Goal: Task Accomplishment & Management: Use online tool/utility

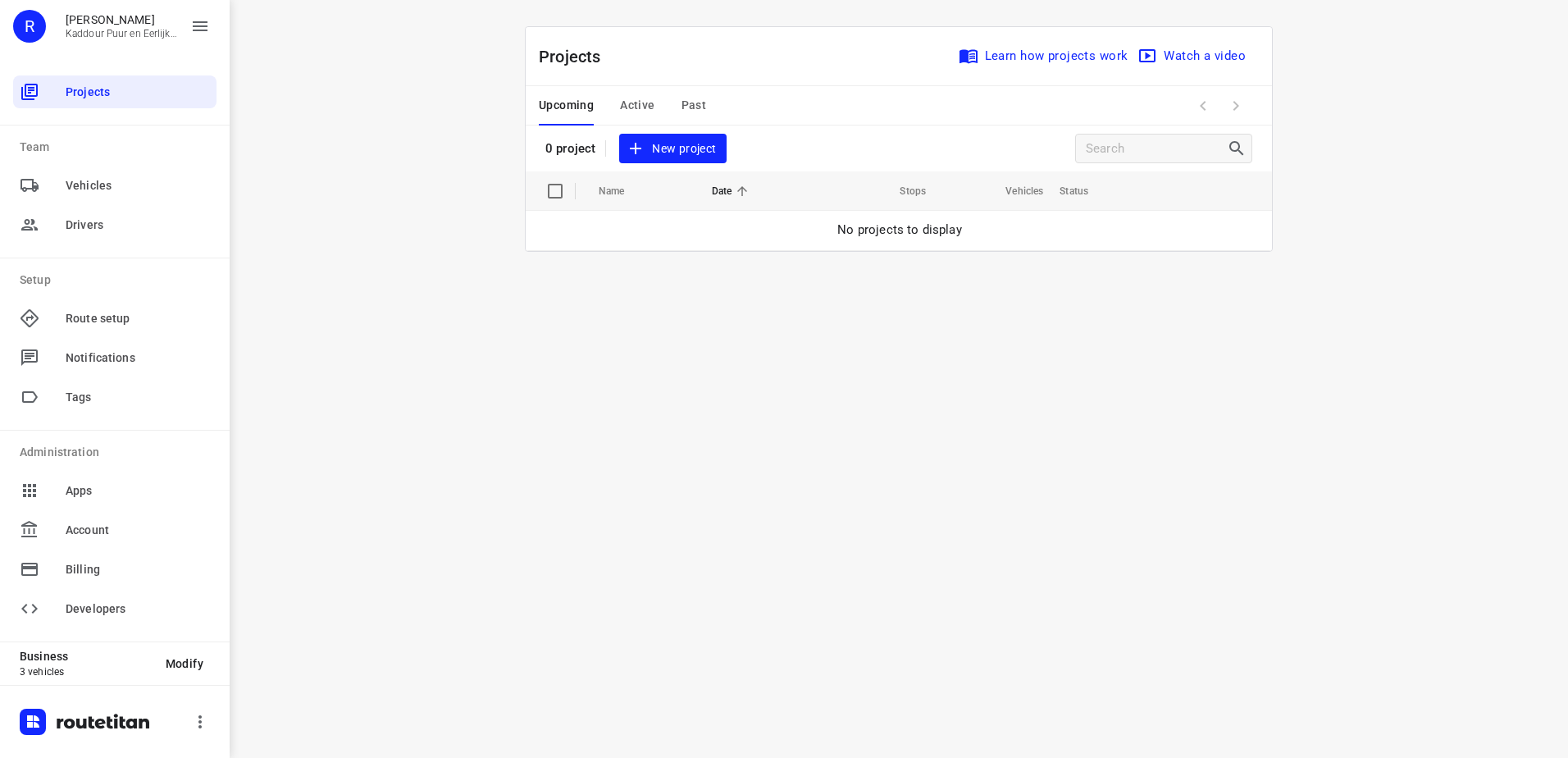
click at [646, 105] on span "Active" at bounding box center [637, 105] width 35 height 21
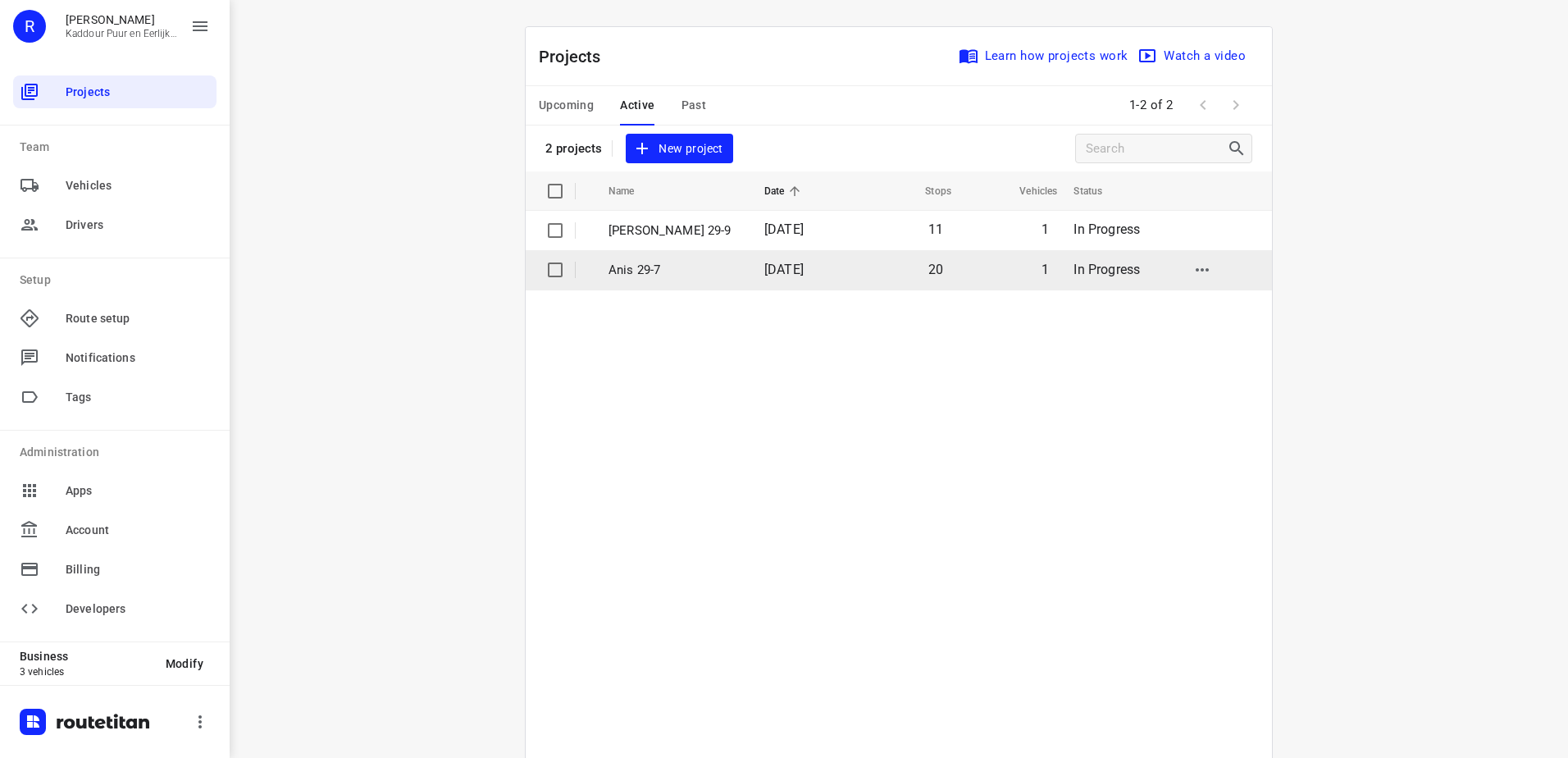
click at [676, 270] on p "Anis 29-7" at bounding box center [674, 270] width 131 height 19
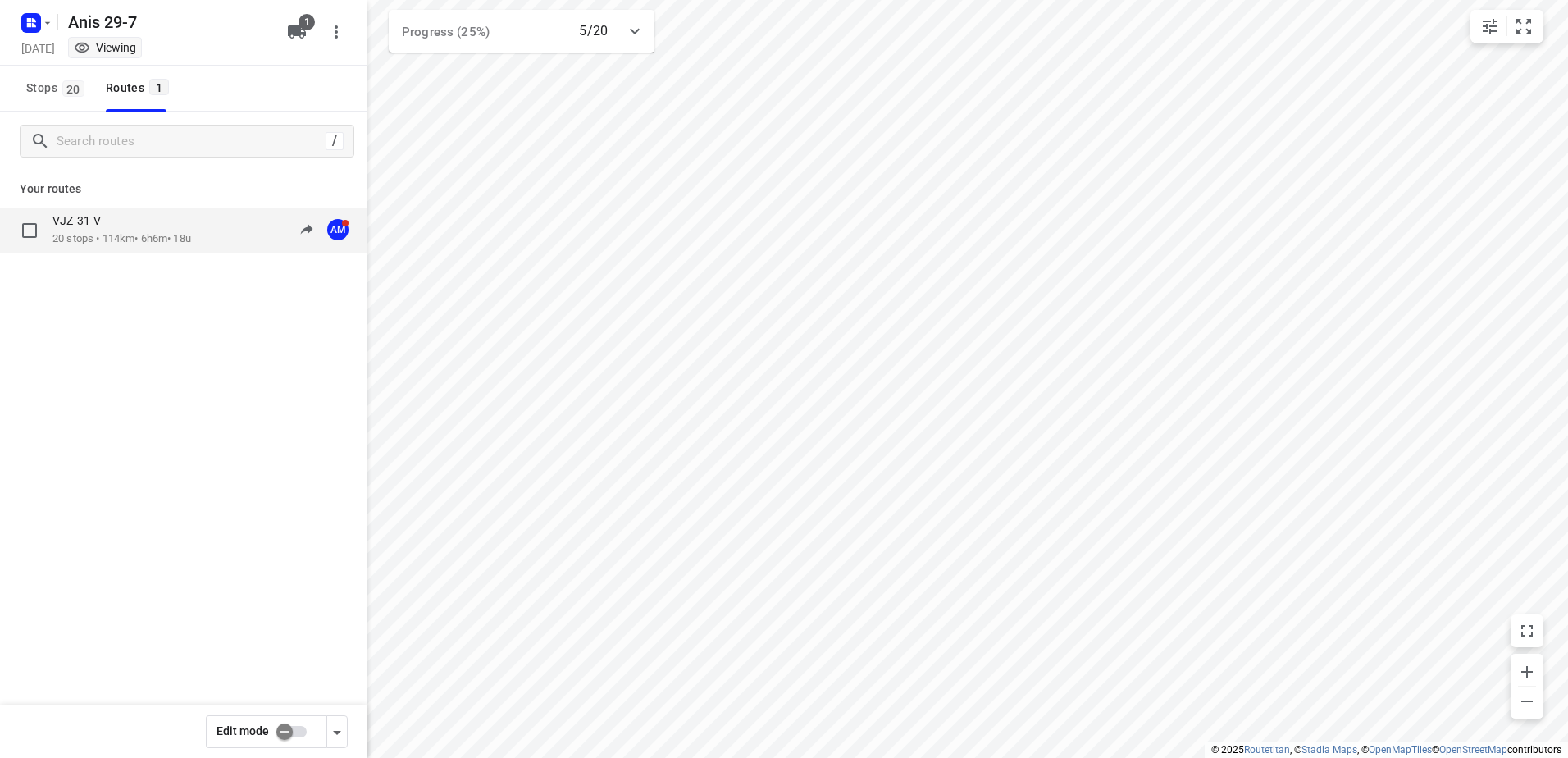
click at [58, 209] on div "VJZ-31-V 20 stops • 114km • 6h6m • 18u 10:08-16:59 AM" at bounding box center [183, 230] width 367 height 46
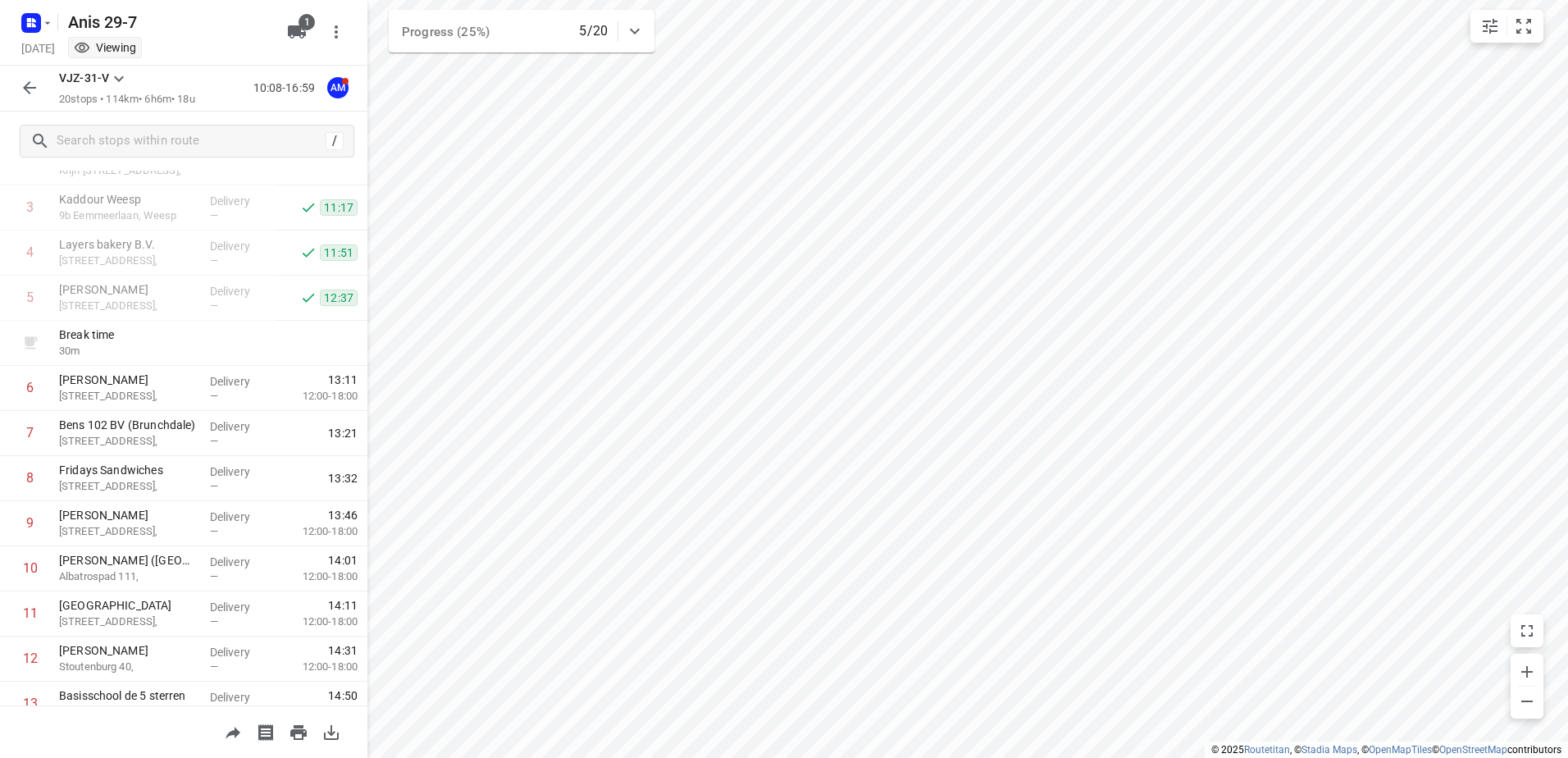
scroll to position [164, 0]
click at [38, 23] on rect "button" at bounding box center [31, 23] width 20 height 20
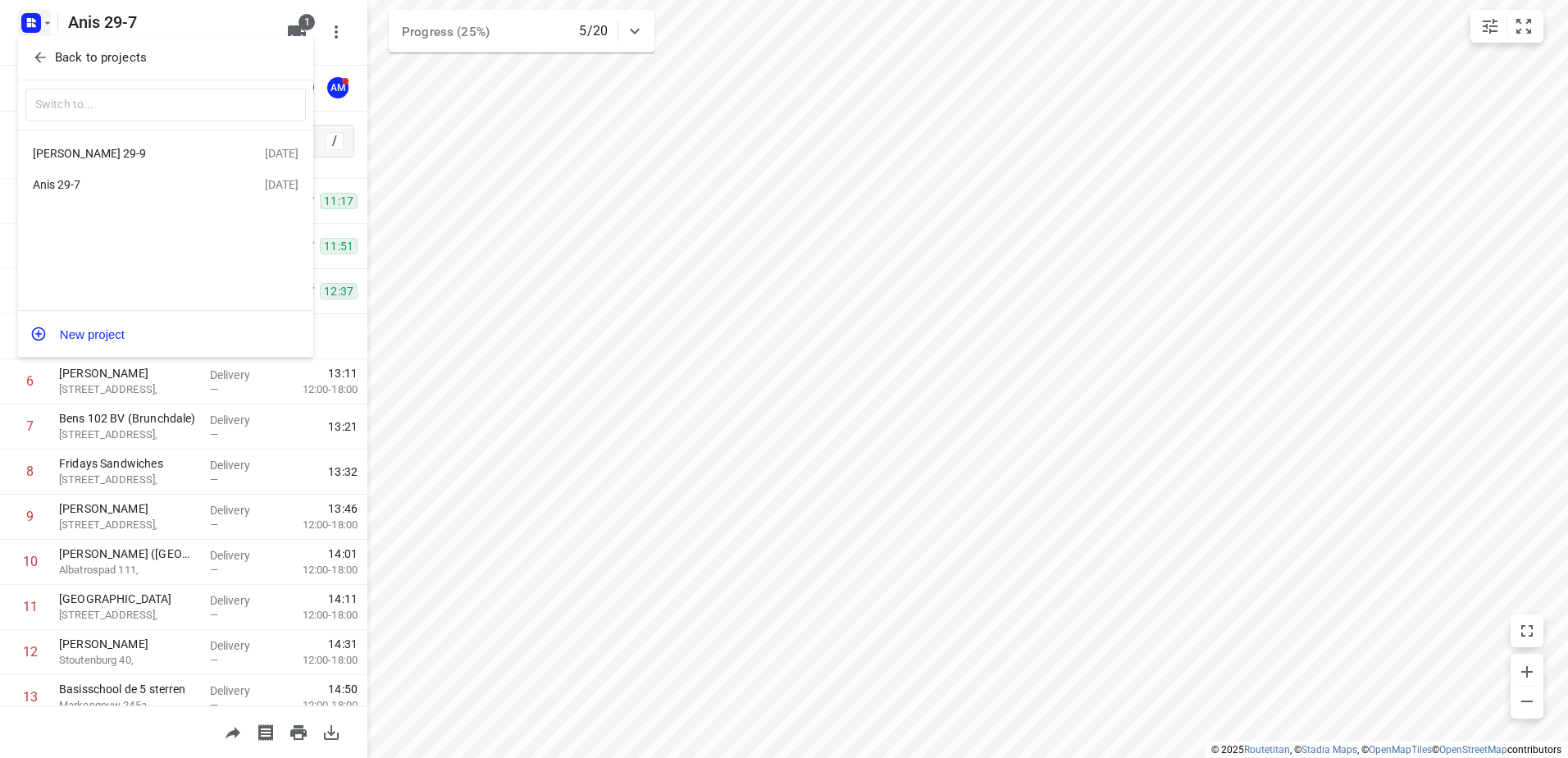
click at [82, 151] on div "[PERSON_NAME] 29-9" at bounding box center [127, 153] width 189 height 13
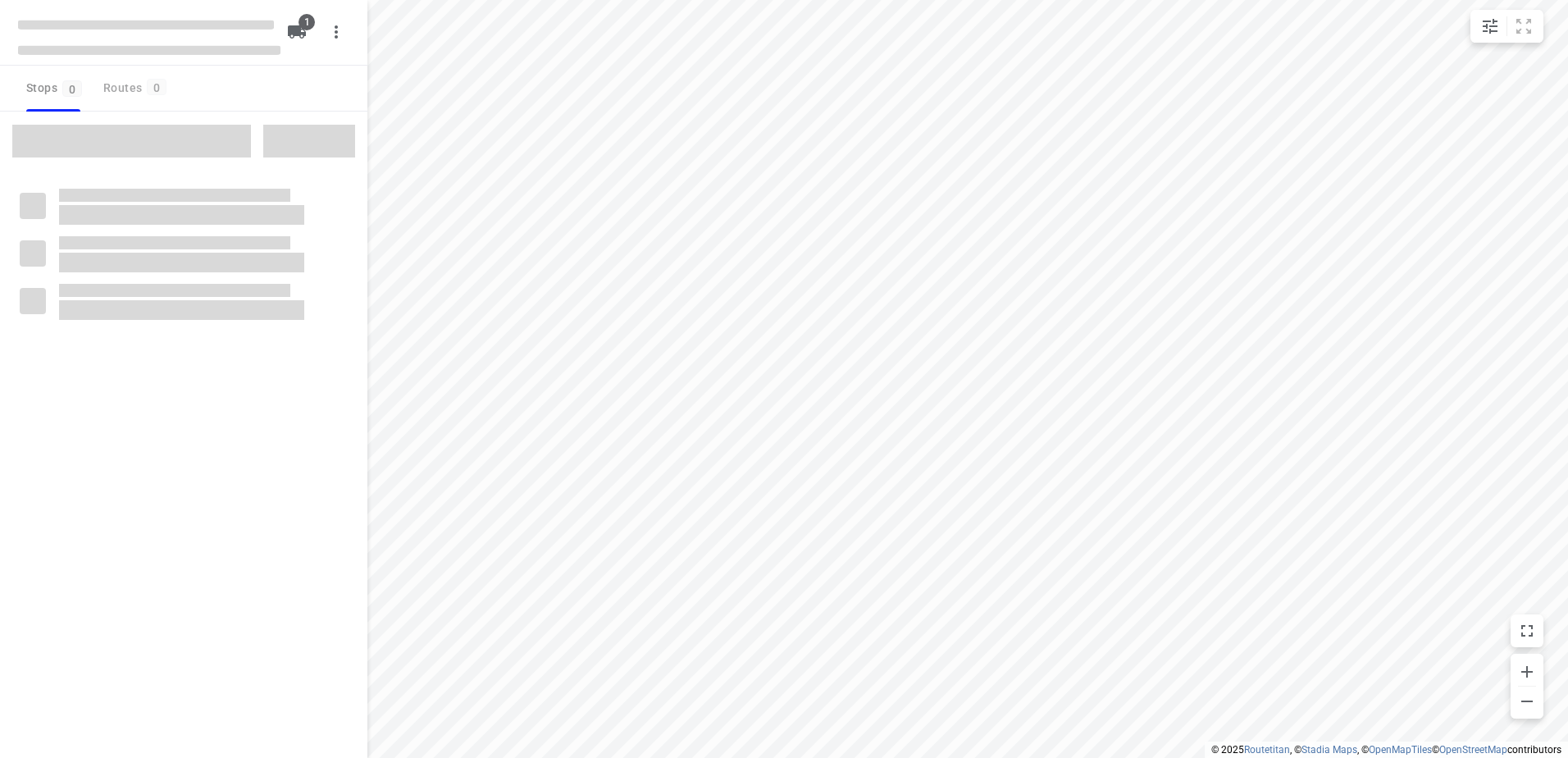
type input "distance"
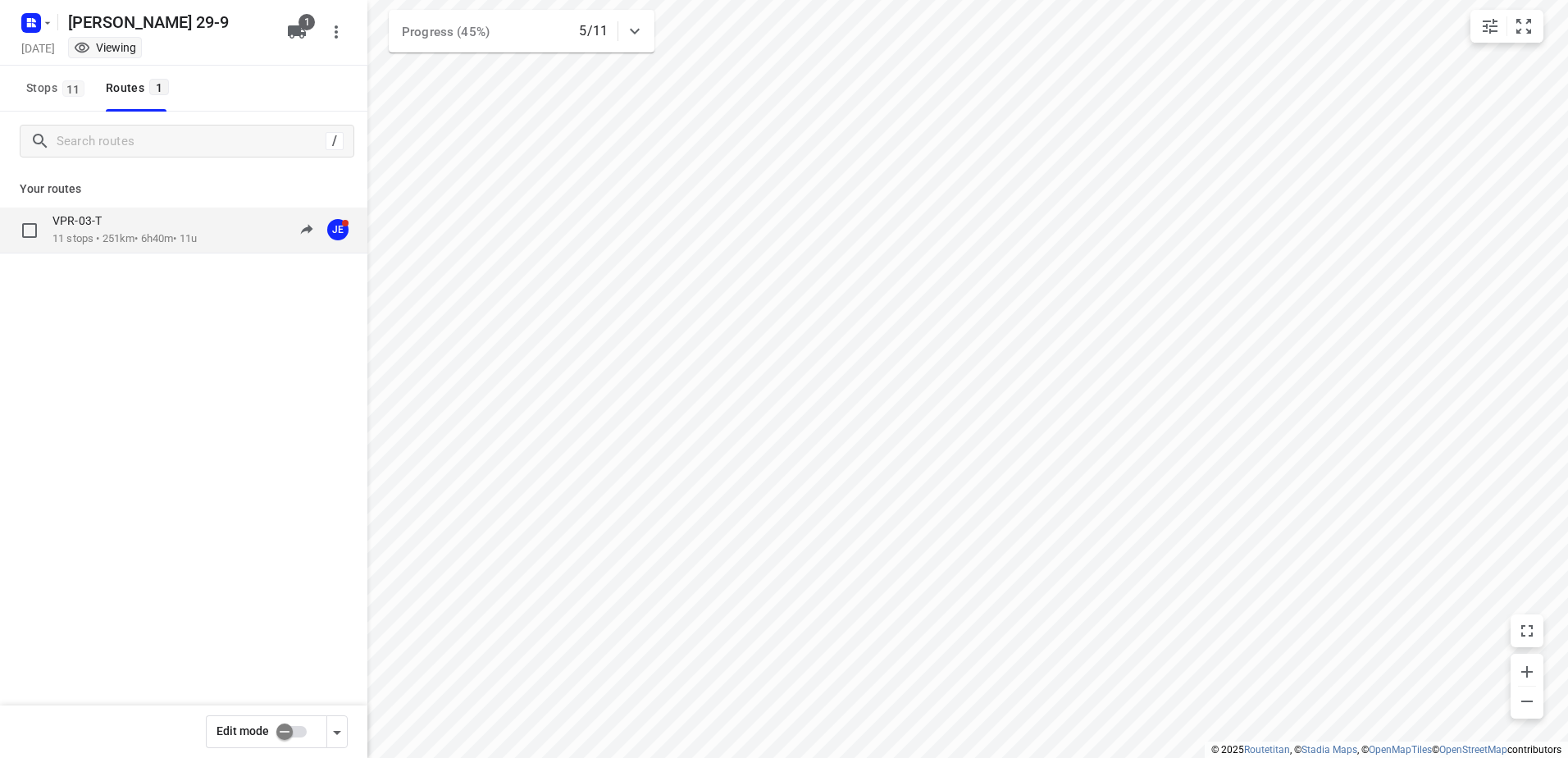
click at [105, 245] on p "11 stops • 251km • 6h40m • 11u" at bounding box center [125, 239] width 145 height 15
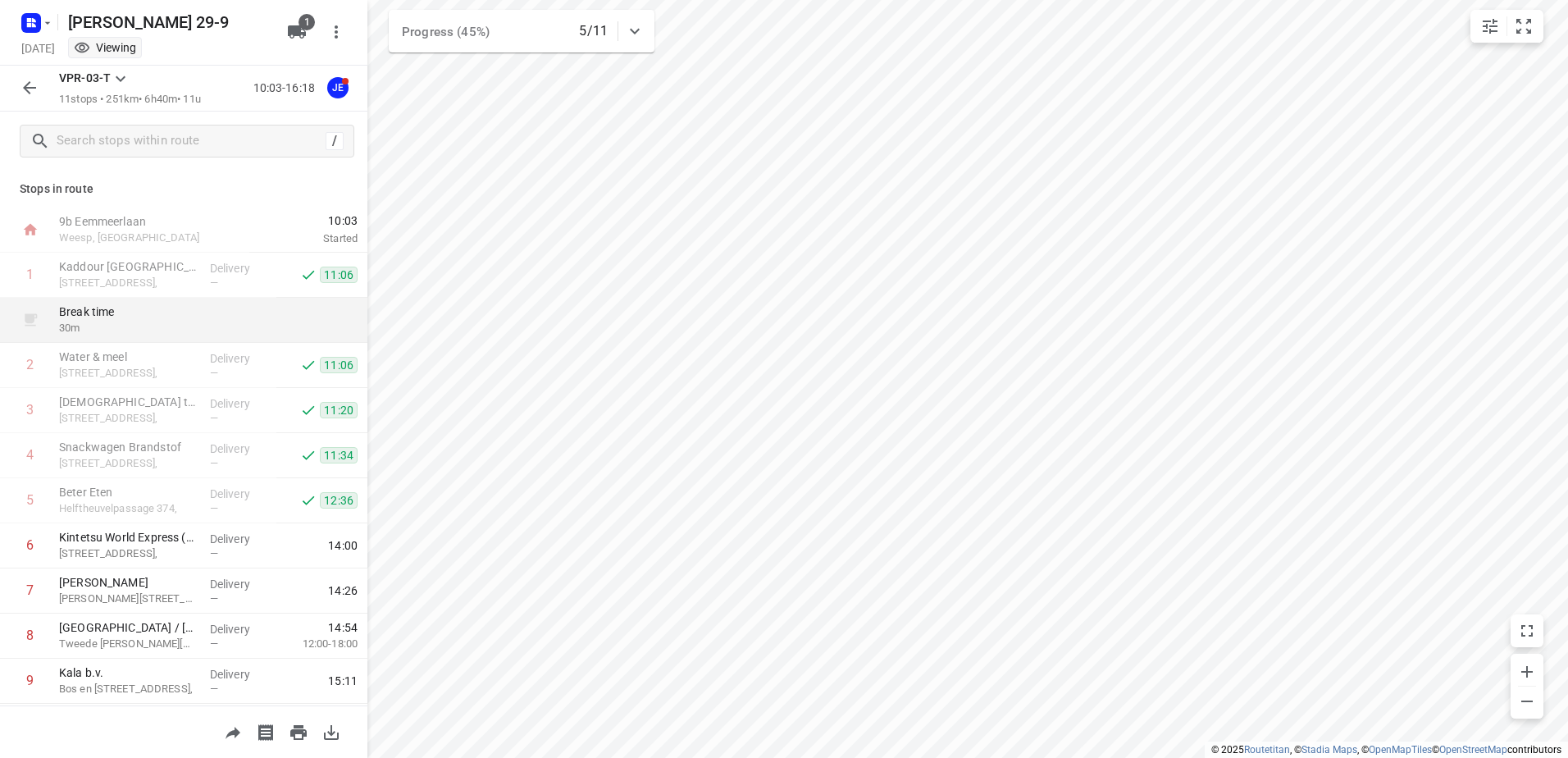
scroll to position [82, 0]
